Goal: Task Accomplishment & Management: Manage account settings

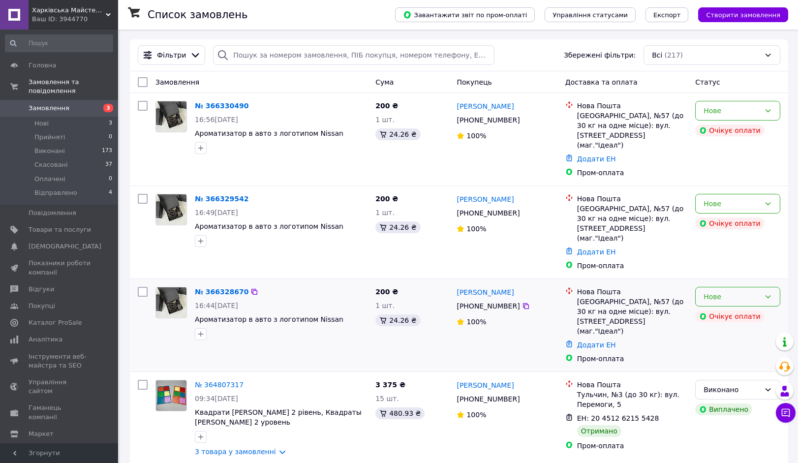
click at [723, 287] on div "Нове" at bounding box center [737, 297] width 85 height 20
click at [651, 245] on div "Додати ЕН" at bounding box center [632, 252] width 114 height 14
click at [487, 107] on link "[PERSON_NAME]" at bounding box center [485, 106] width 57 height 10
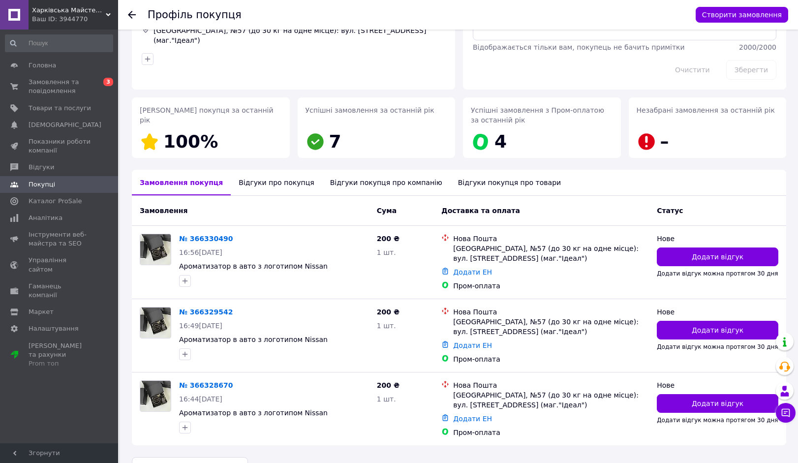
scroll to position [87, 0]
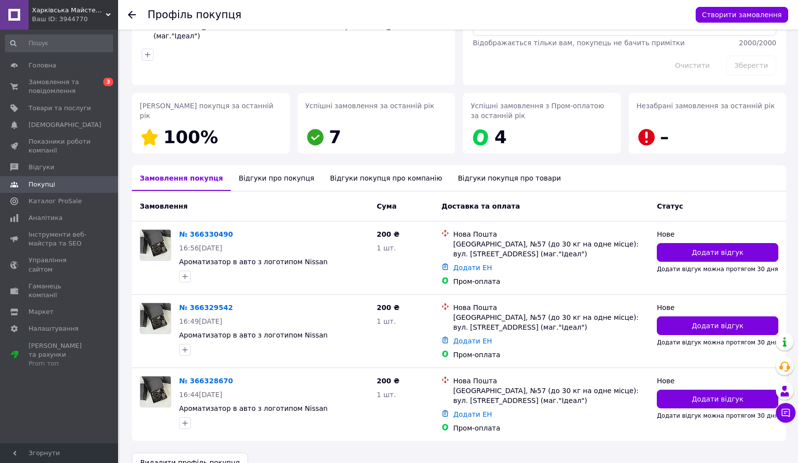
click at [273, 181] on div "Відгуки про покупця" at bounding box center [276, 178] width 91 height 26
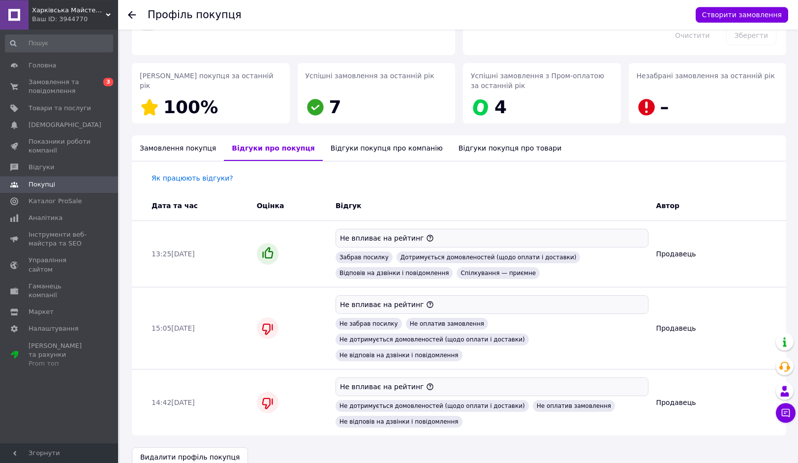
scroll to position [117, 0]
click at [360, 152] on div "Відгуки покупця про компанію" at bounding box center [387, 148] width 128 height 26
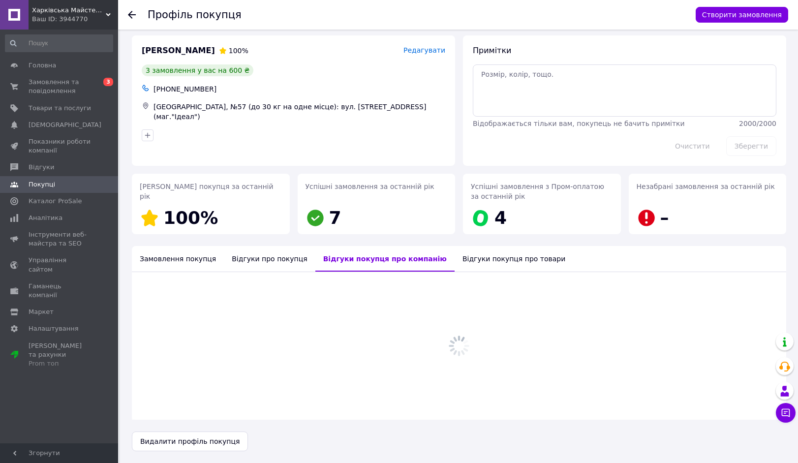
scroll to position [6, 0]
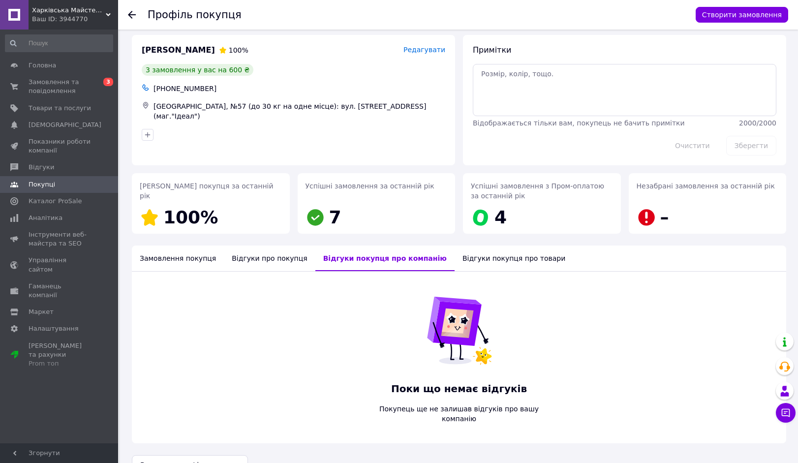
click at [455, 259] on div "Відгуки покупця про товари" at bounding box center [514, 259] width 119 height 26
click at [196, 260] on div "Замовлення покупця" at bounding box center [178, 259] width 92 height 26
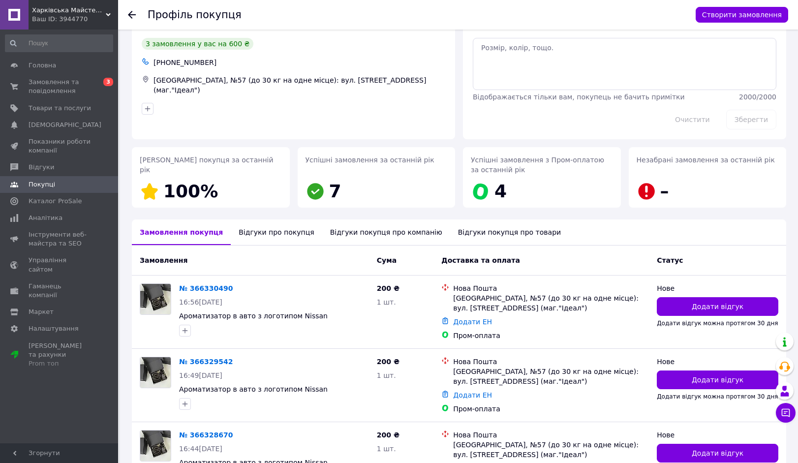
scroll to position [0, 0]
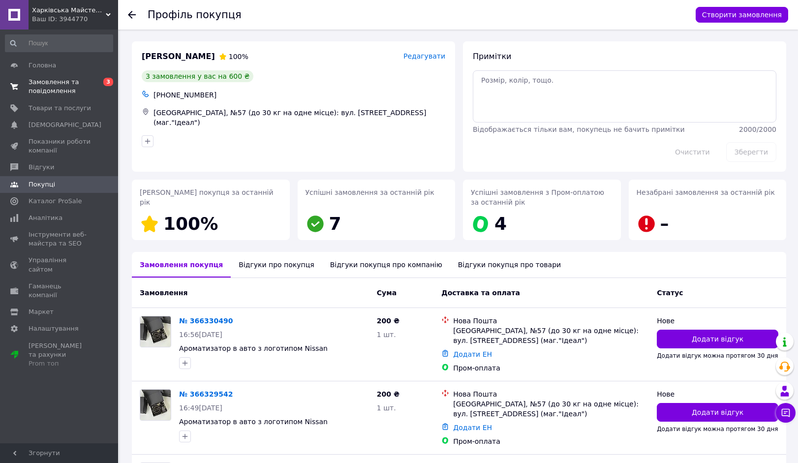
click at [49, 92] on span "Замовлення та повідомлення" at bounding box center [60, 87] width 63 height 18
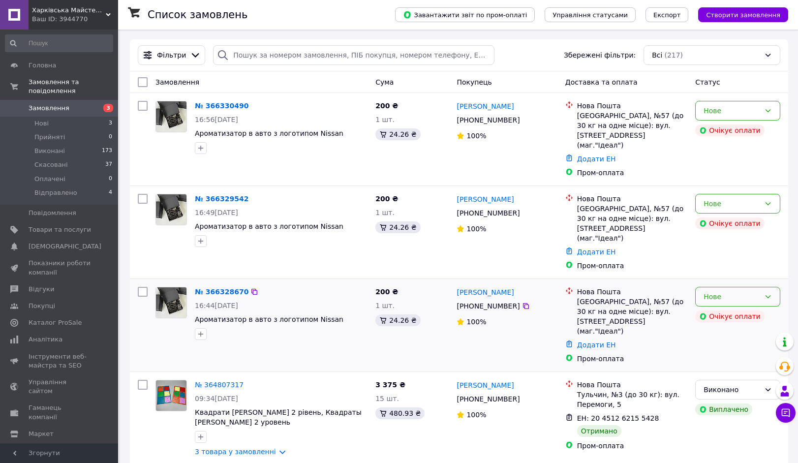
click at [733, 291] on div "Нове" at bounding box center [732, 296] width 57 height 11
click at [720, 333] on li "Скасовано" at bounding box center [738, 334] width 84 height 18
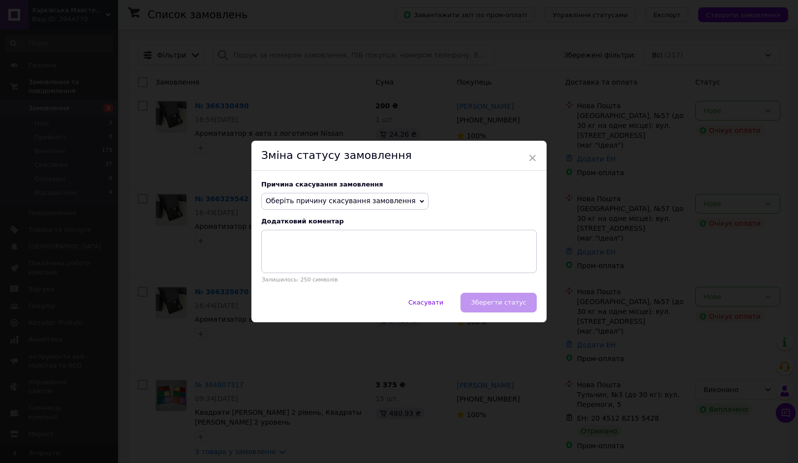
click at [398, 201] on span "Оберіть причину скасування замовлення" at bounding box center [341, 201] width 150 height 8
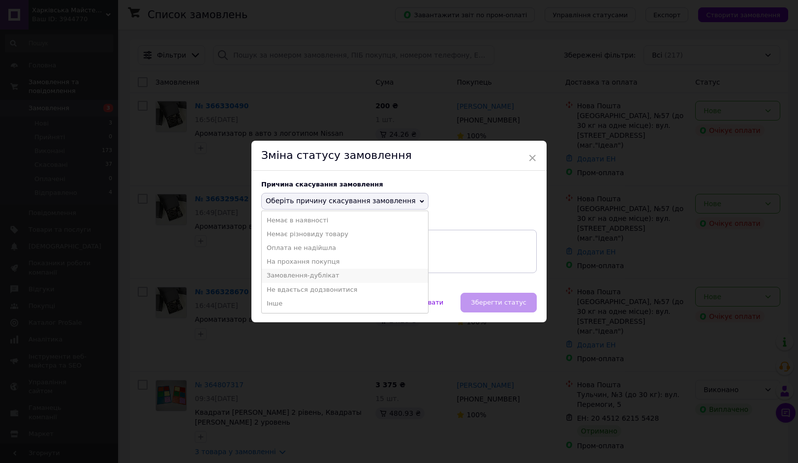
click at [324, 273] on li "Замовлення-дублікат" at bounding box center [345, 276] width 166 height 14
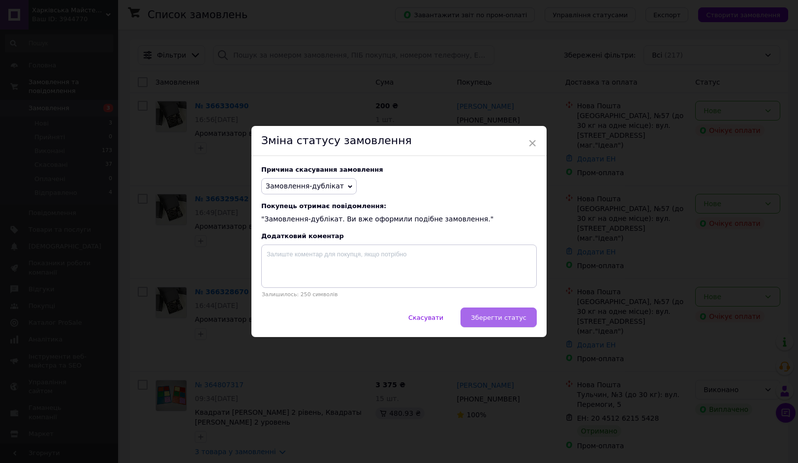
click at [482, 313] on button "Зберегти статус" at bounding box center [499, 318] width 76 height 20
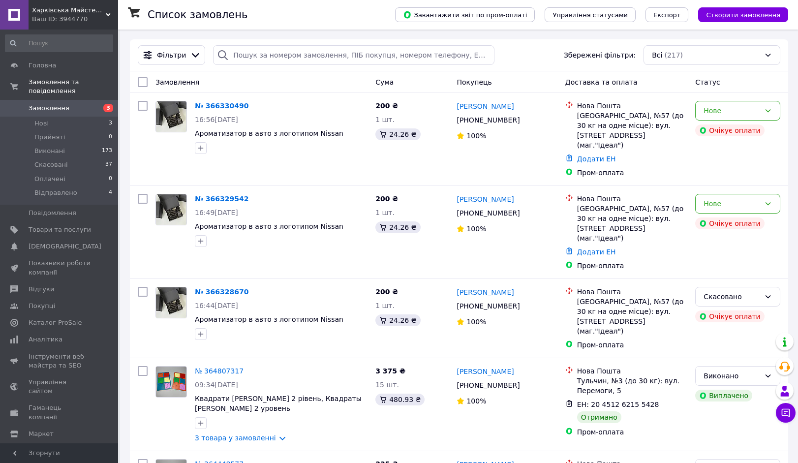
click at [718, 198] on div "Нове" at bounding box center [732, 203] width 57 height 11
click at [714, 254] on li "Скасовано" at bounding box center [738, 251] width 84 height 18
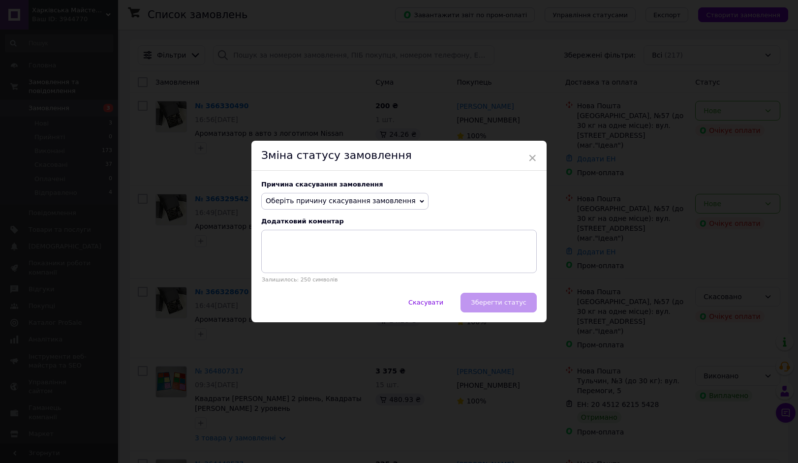
click at [393, 205] on span "Оберіть причину скасування замовлення" at bounding box center [341, 201] width 150 height 8
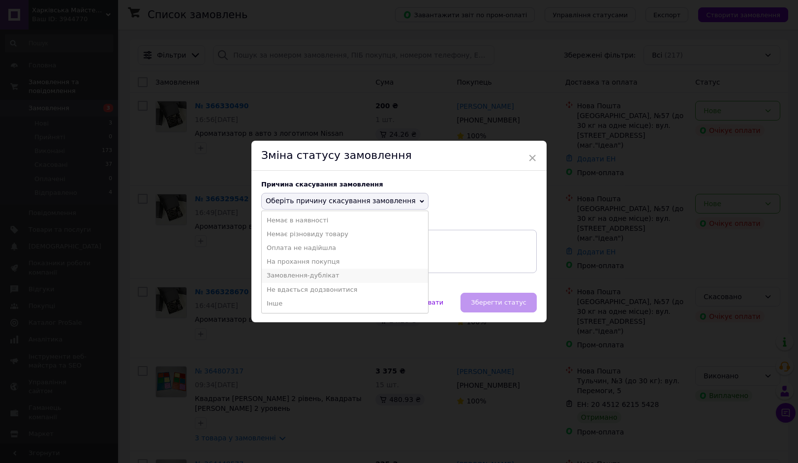
click at [313, 277] on li "Замовлення-дублікат" at bounding box center [345, 276] width 166 height 14
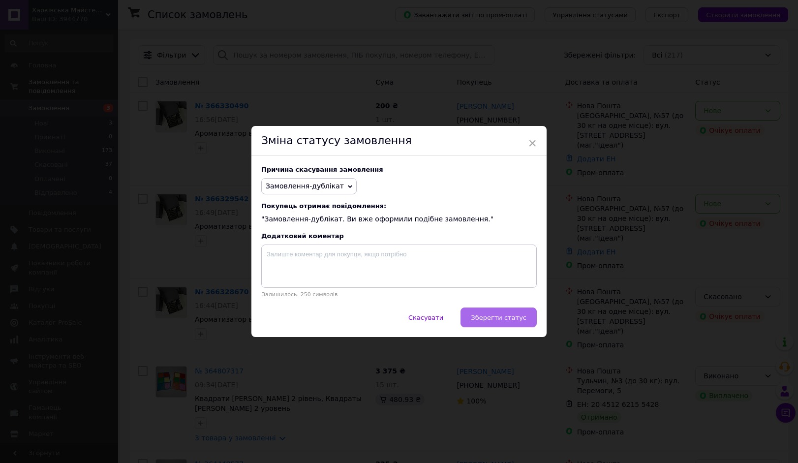
click at [507, 317] on span "Зберегти статус" at bounding box center [499, 317] width 56 height 7
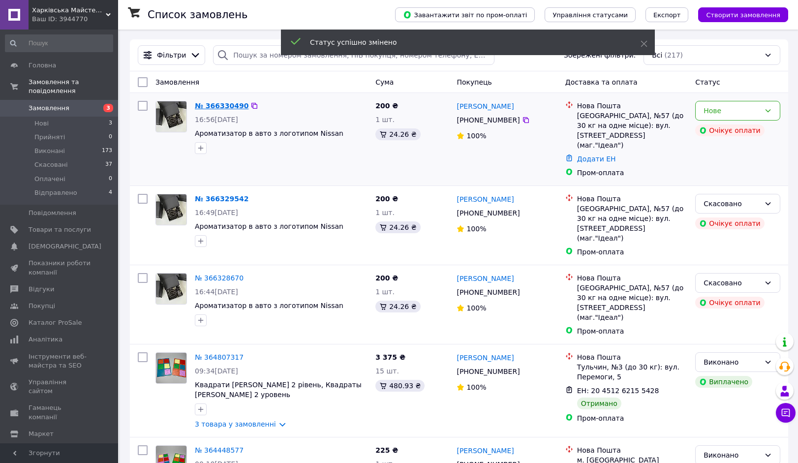
click at [234, 108] on link "№ 366330490" at bounding box center [222, 106] width 54 height 8
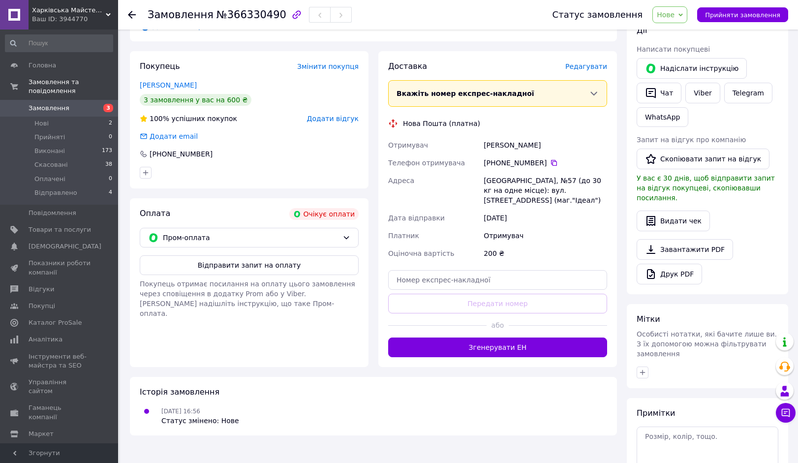
scroll to position [167, 0]
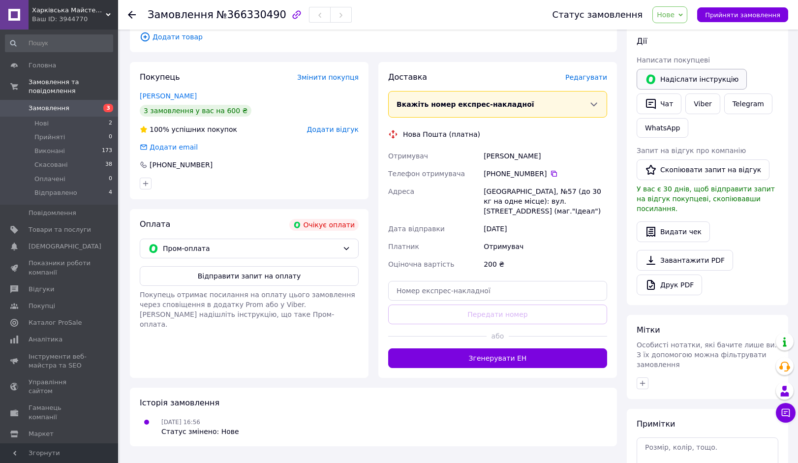
click at [687, 79] on button "Надіслати інструкцію" at bounding box center [692, 79] width 110 height 21
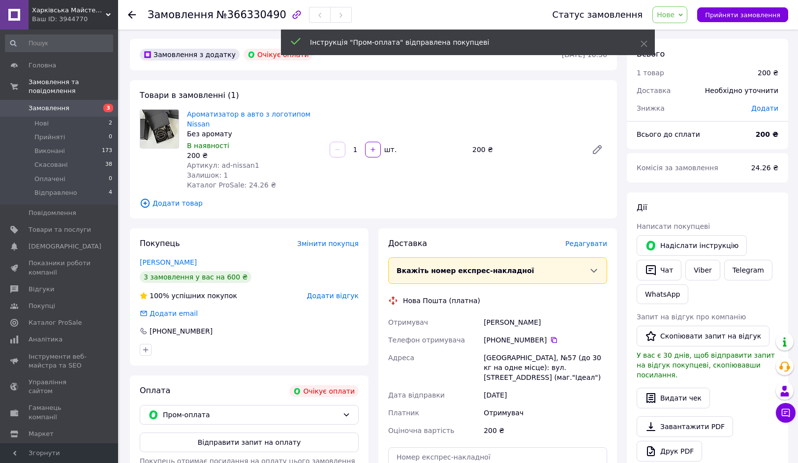
scroll to position [0, 0]
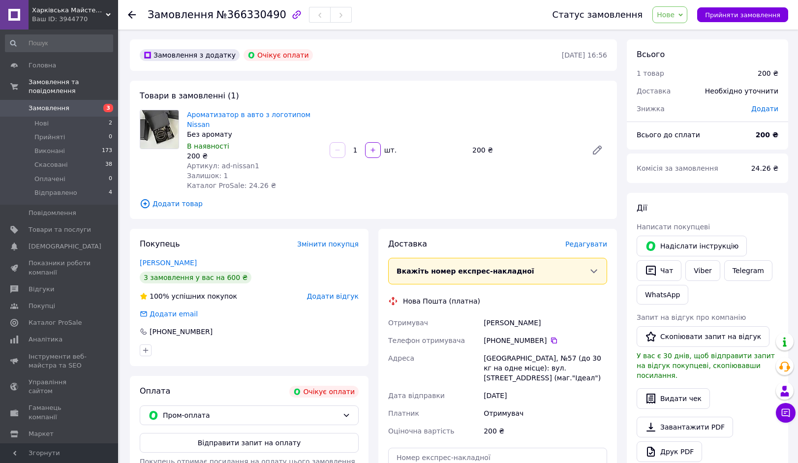
click at [49, 107] on span "Замовлення" at bounding box center [49, 108] width 41 height 9
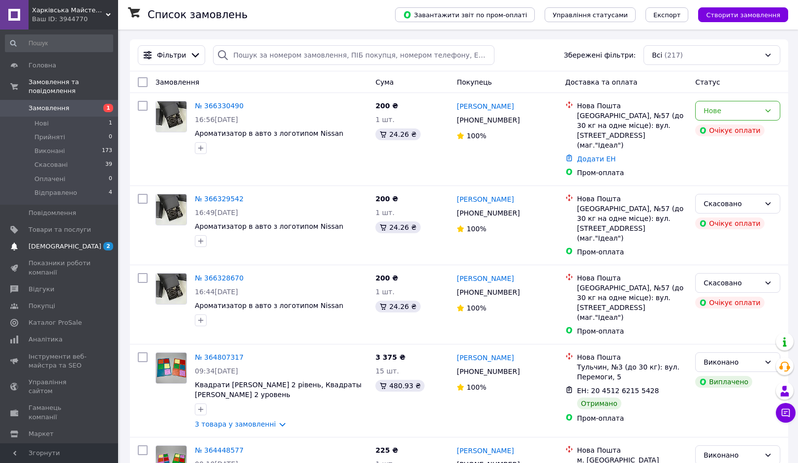
click at [42, 245] on span "[DEMOGRAPHIC_DATA]" at bounding box center [65, 246] width 73 height 9
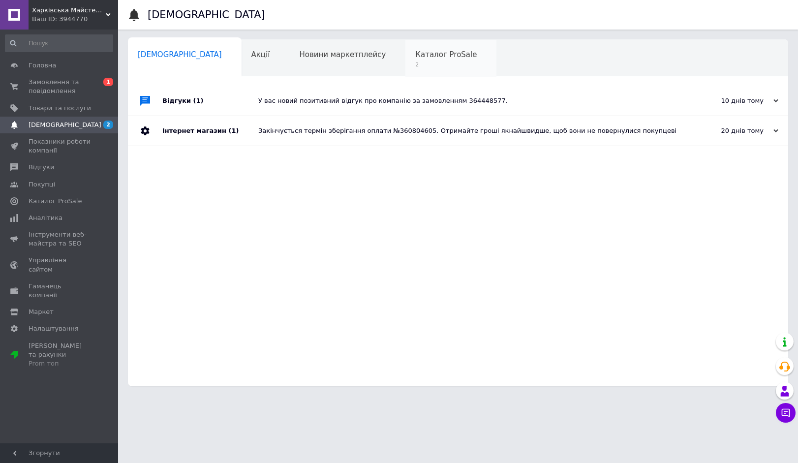
click at [415, 57] on span "Каталог ProSale" at bounding box center [446, 54] width 62 height 9
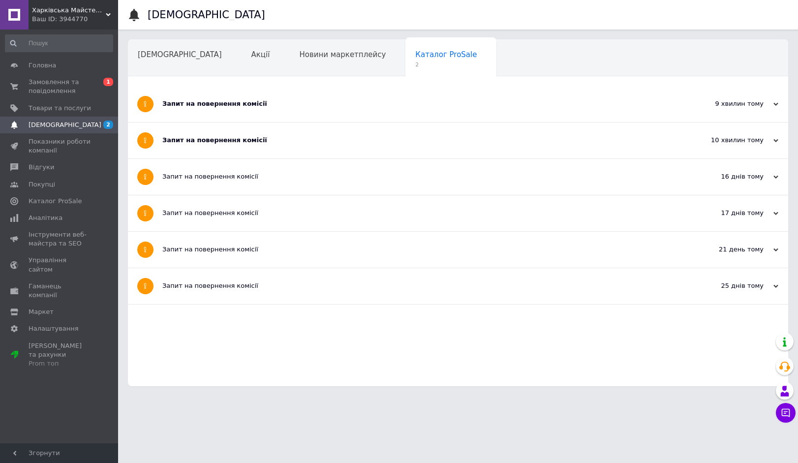
click at [282, 106] on div "Запит на повернення комісії" at bounding box center [421, 103] width 518 height 9
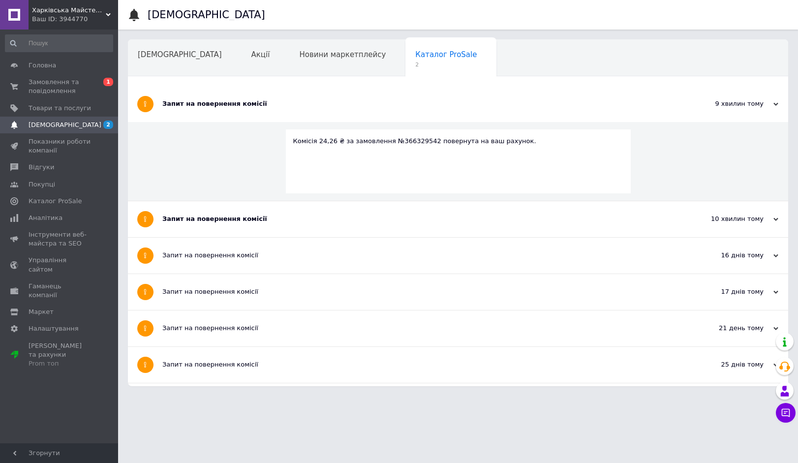
click at [242, 220] on div "Запит на повернення комісії" at bounding box center [421, 219] width 518 height 9
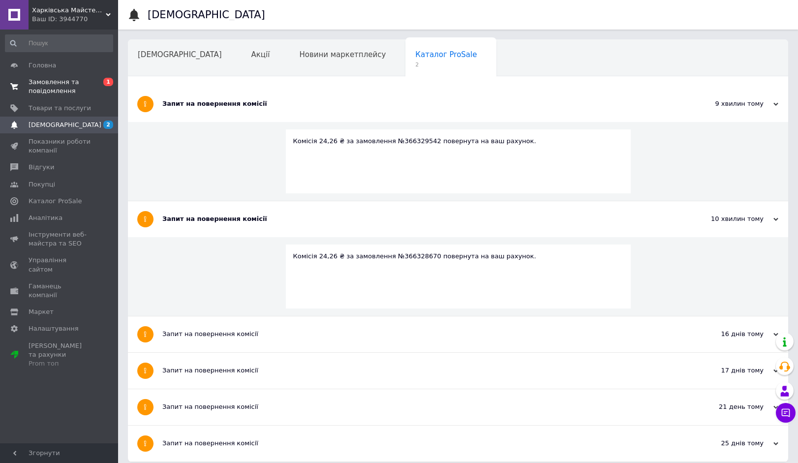
click at [54, 89] on span "Замовлення та повідомлення" at bounding box center [60, 87] width 63 height 18
